Goal: Navigation & Orientation: Understand site structure

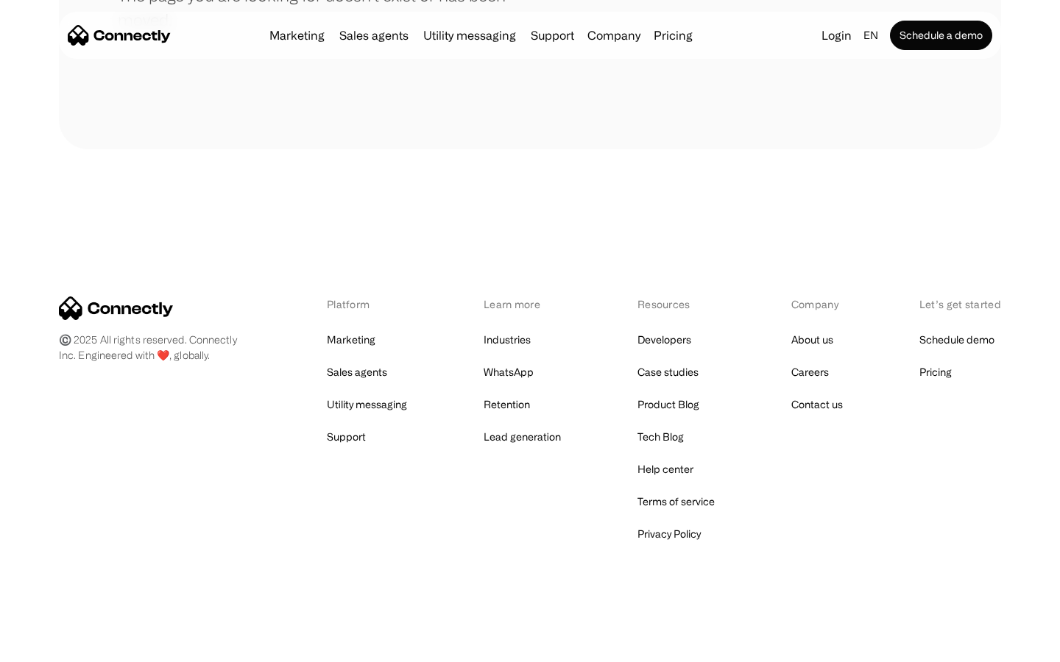
scroll to position [269, 0]
